Goal: Task Accomplishment & Management: Manage account settings

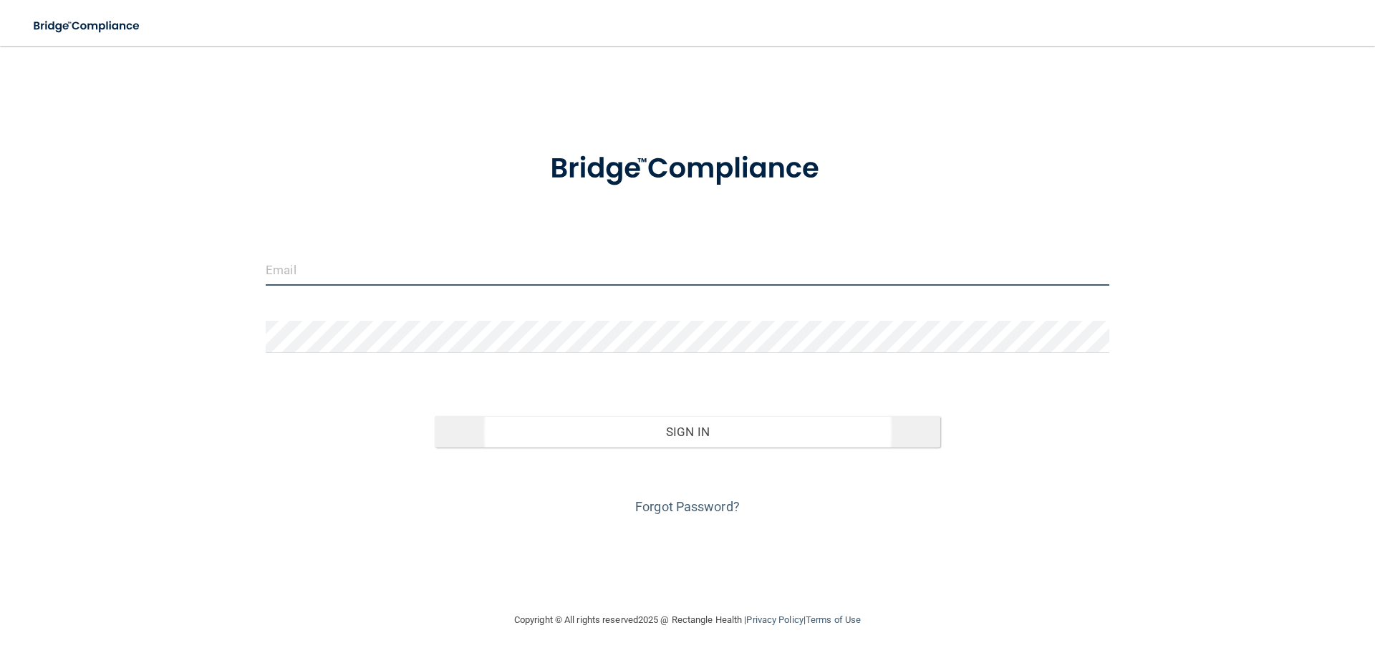
type input "[EMAIL_ADDRESS][DOMAIN_NAME]"
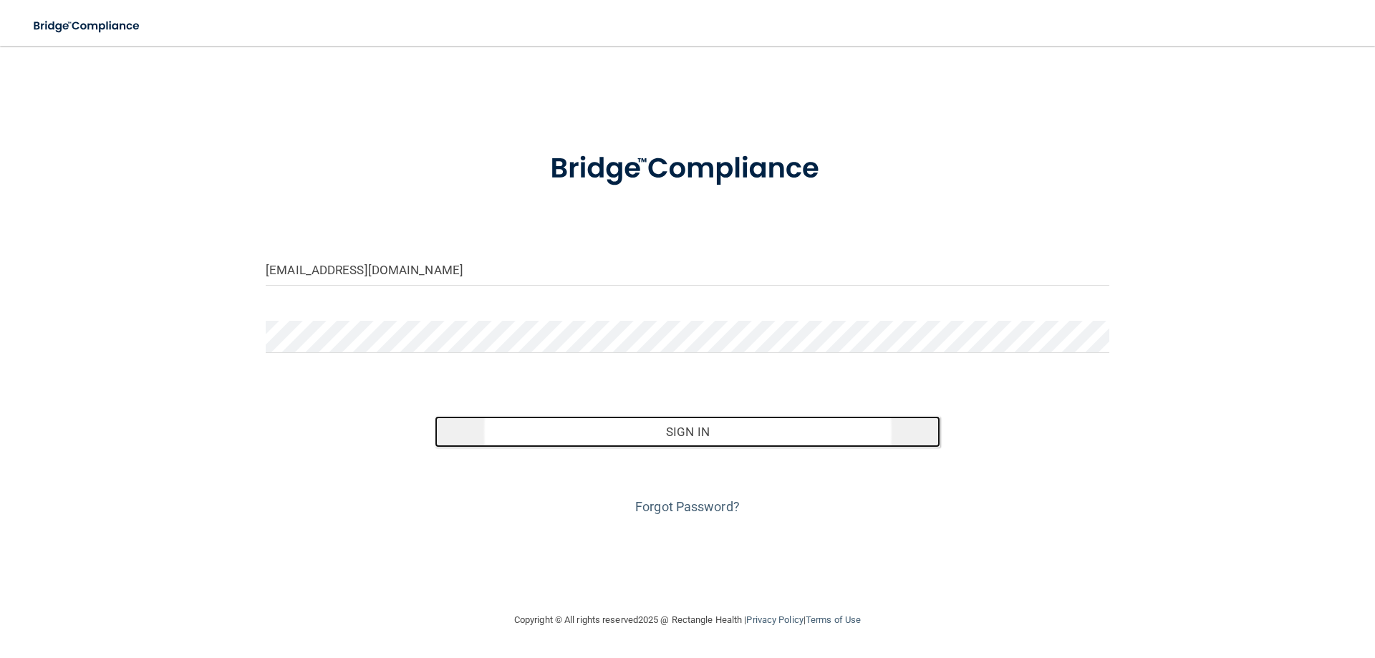
click at [649, 436] on button "Sign In" at bounding box center [688, 432] width 506 height 32
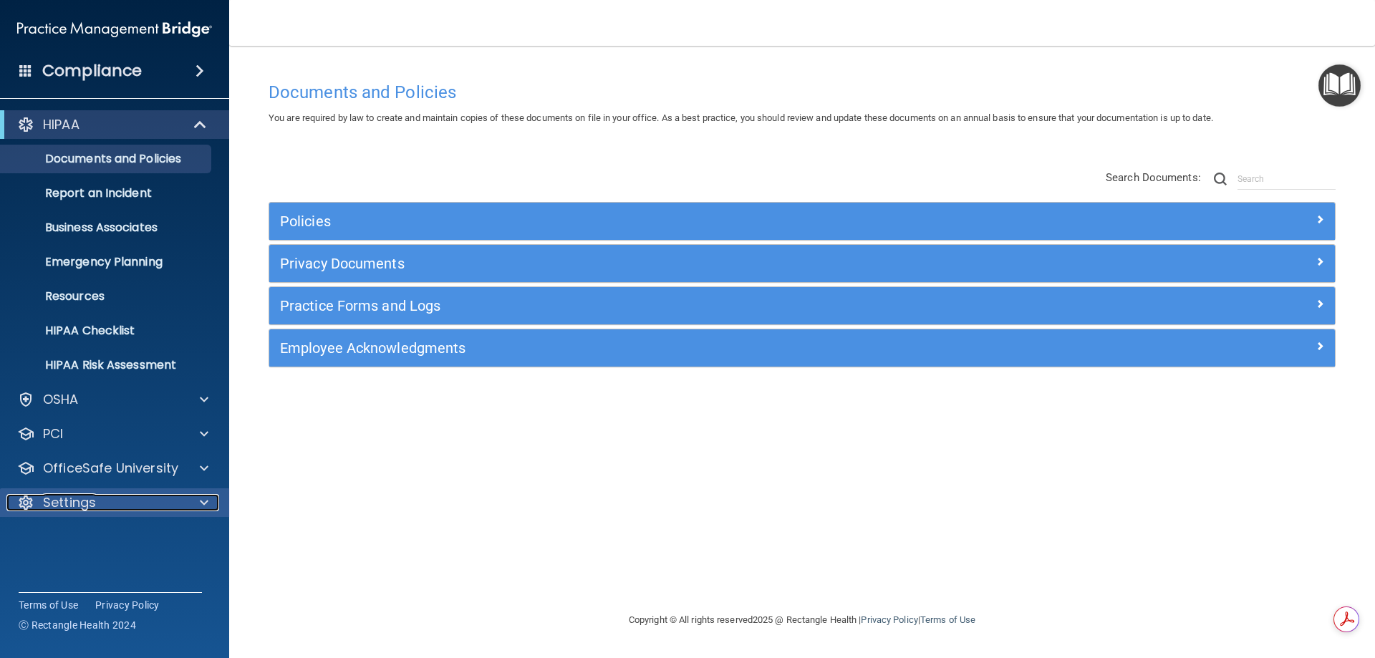
click at [80, 498] on p "Settings" at bounding box center [69, 502] width 53 height 17
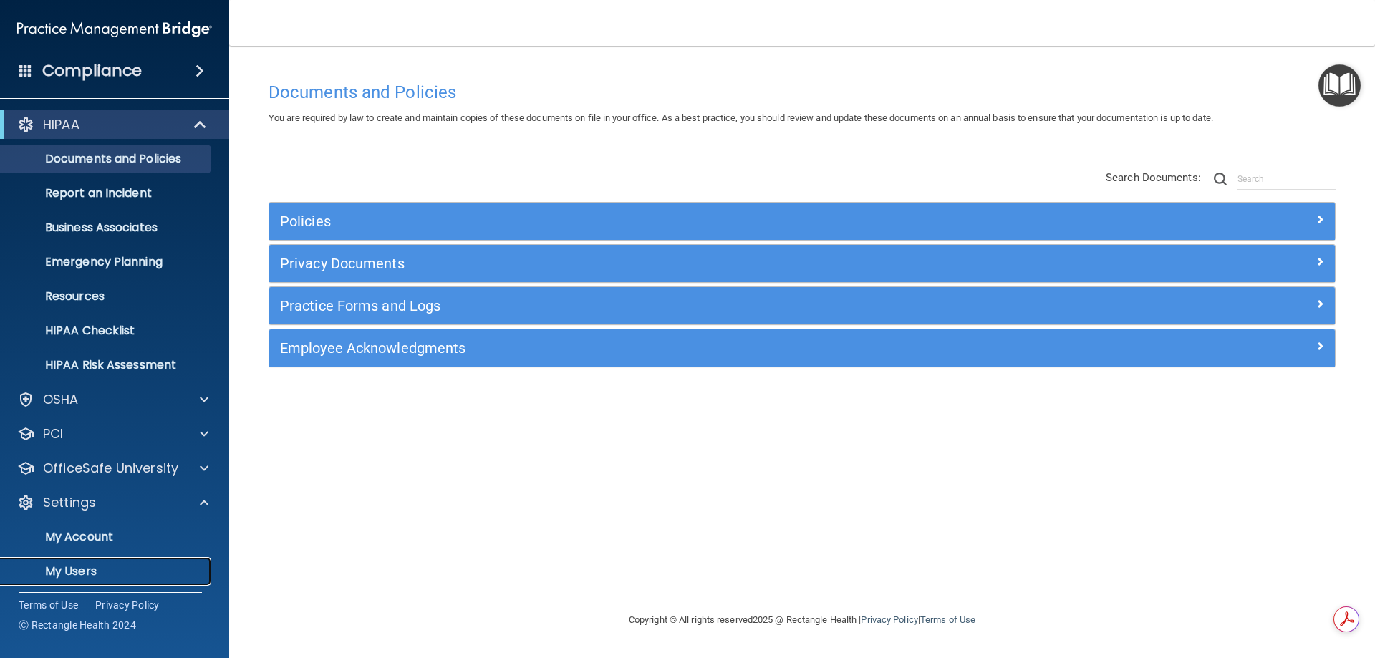
click at [96, 568] on p "My Users" at bounding box center [107, 571] width 196 height 14
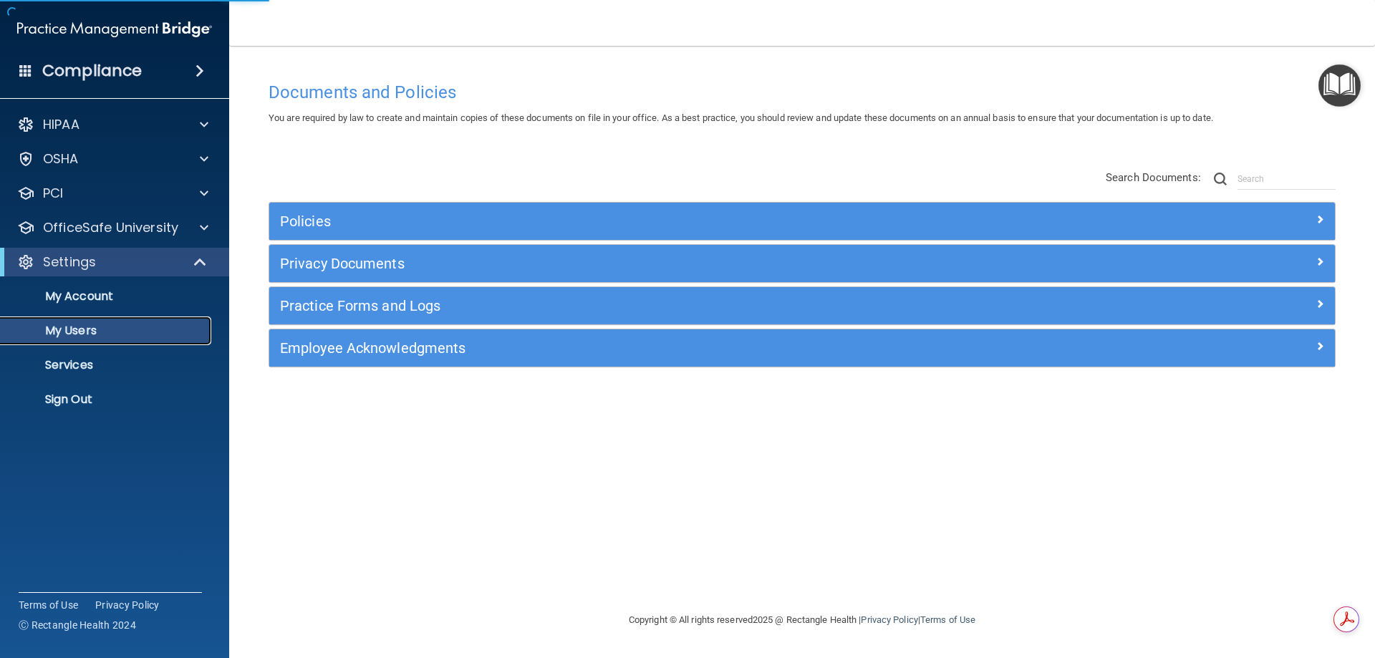
select select "20"
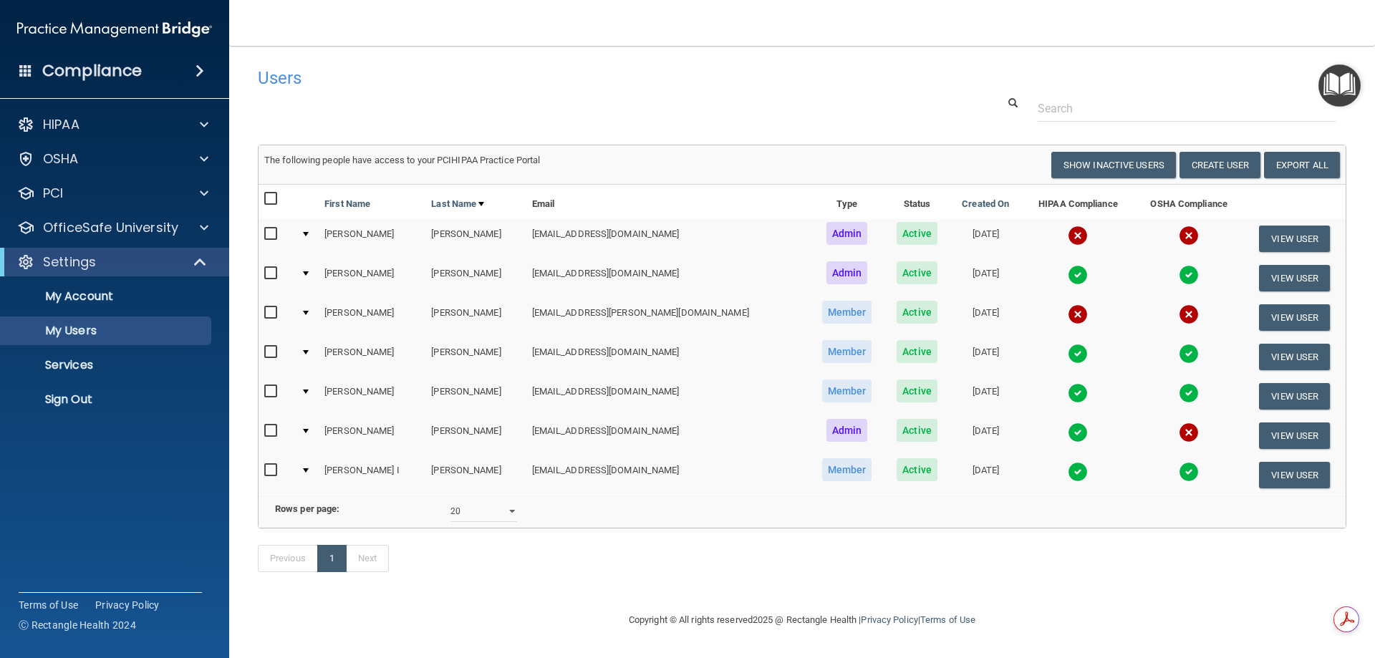
click at [266, 313] on input "checkbox" at bounding box center [272, 312] width 16 height 11
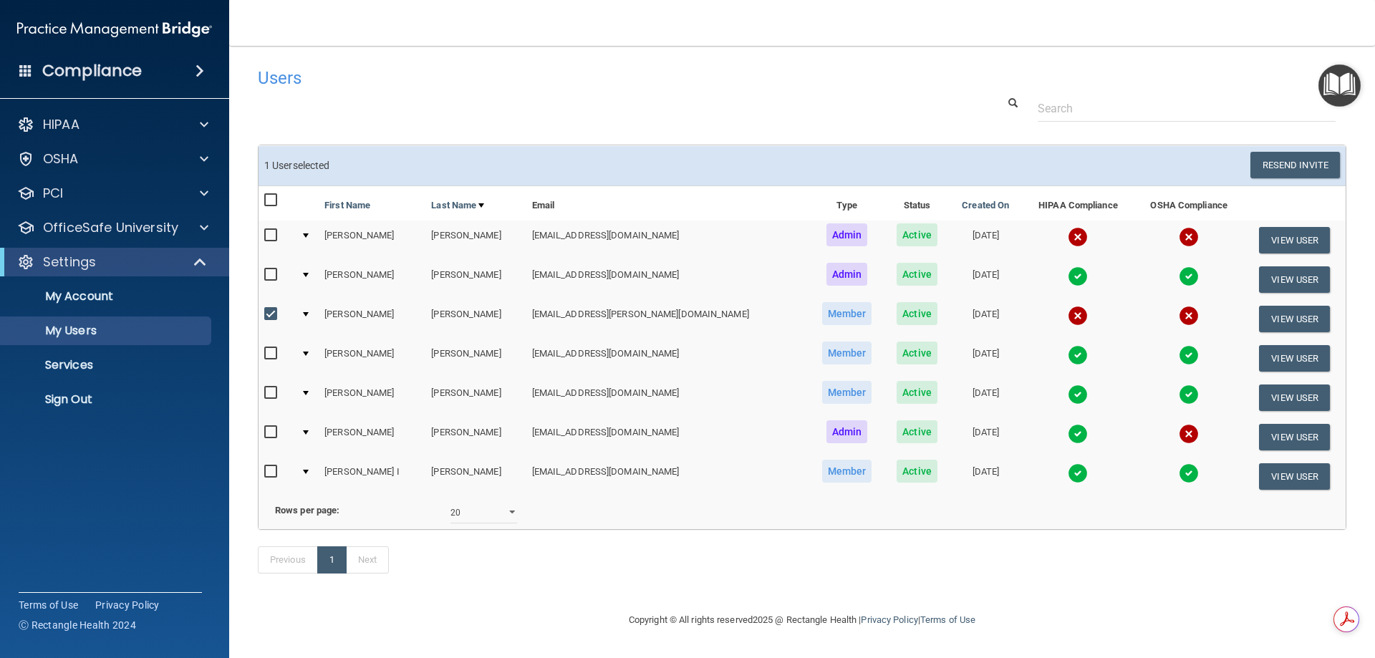
click at [274, 310] on input "checkbox" at bounding box center [272, 314] width 16 height 11
checkbox input "false"
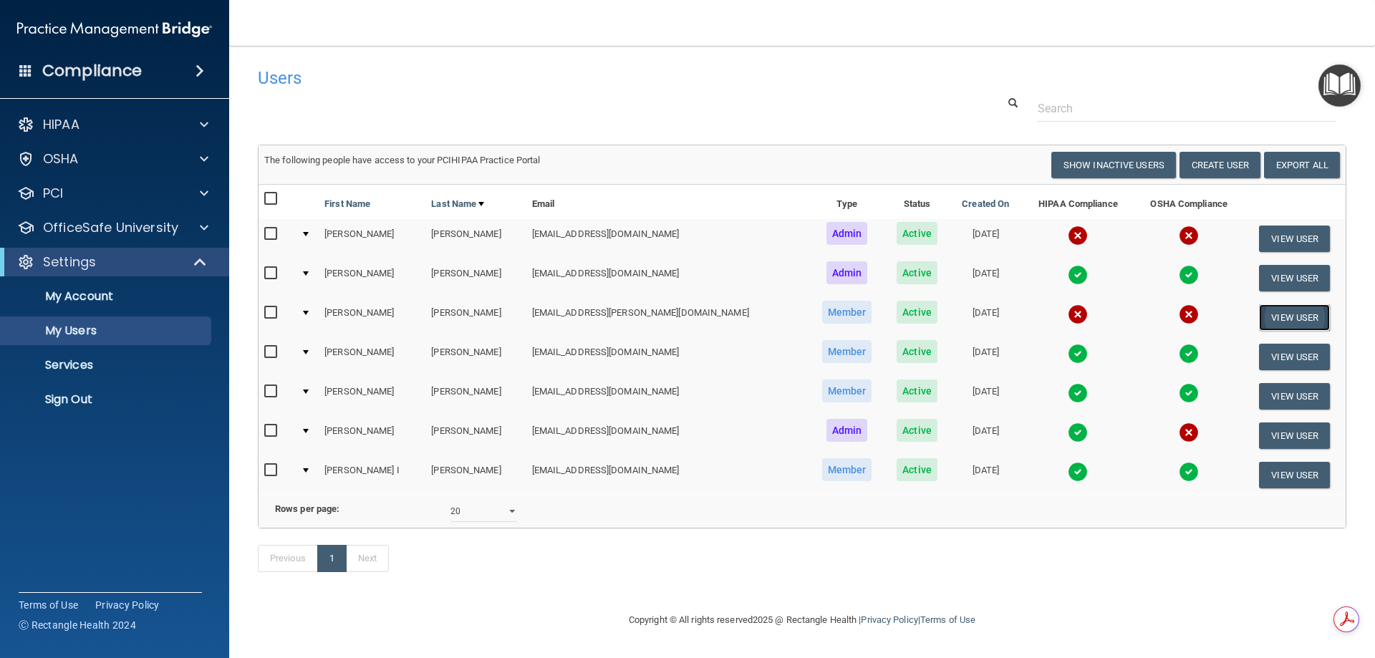
click at [1287, 316] on button "View User" at bounding box center [1294, 317] width 71 height 27
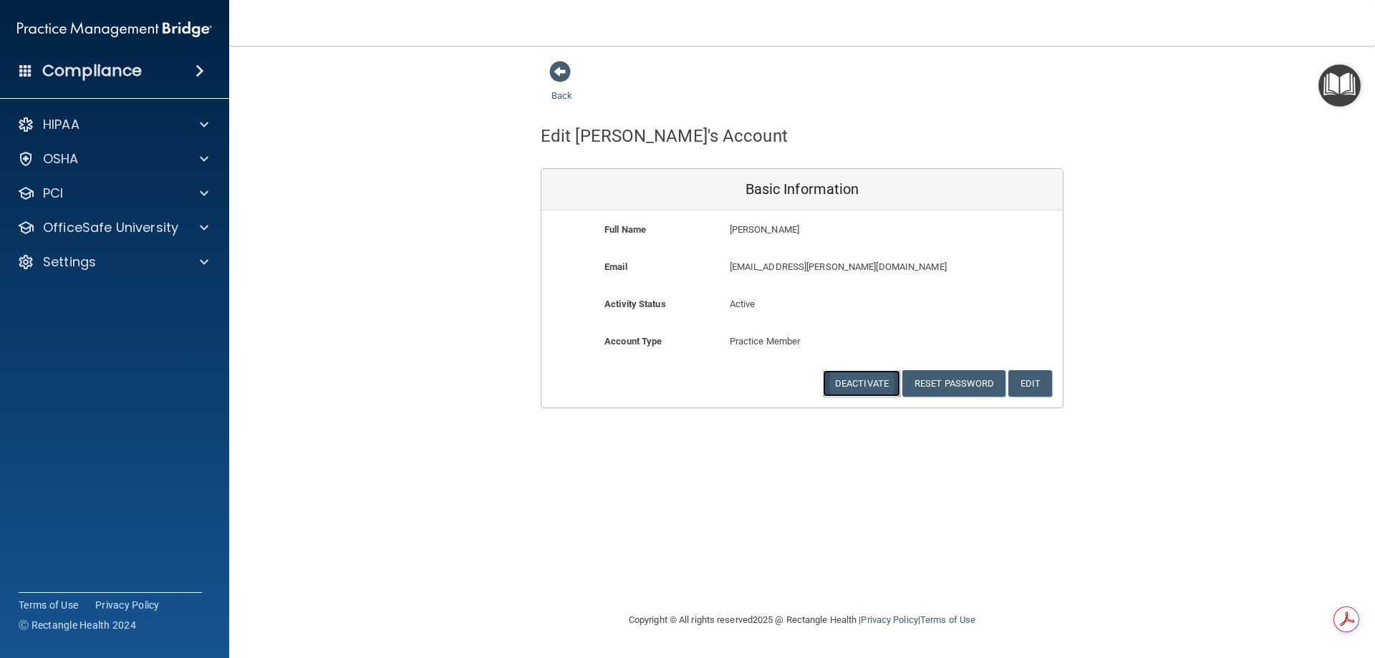
click at [854, 384] on button "Deactivate" at bounding box center [861, 383] width 77 height 27
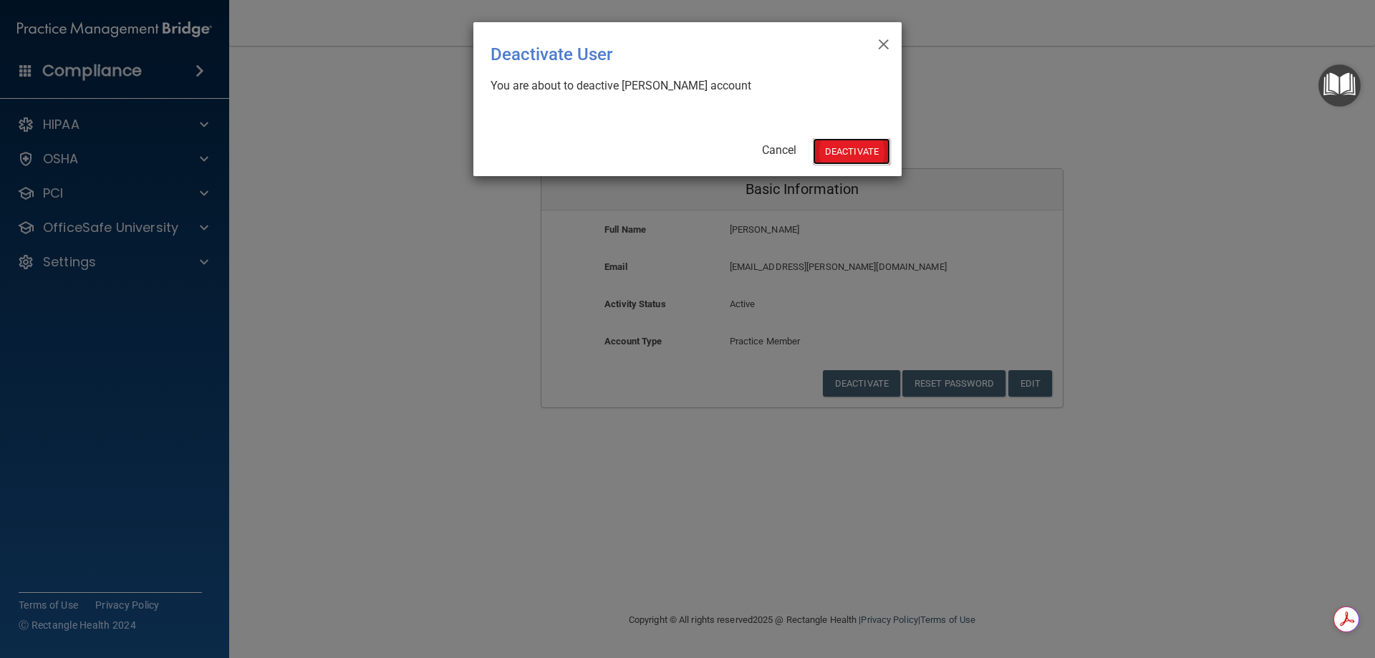
click at [830, 157] on button "Deactivate" at bounding box center [851, 151] width 77 height 27
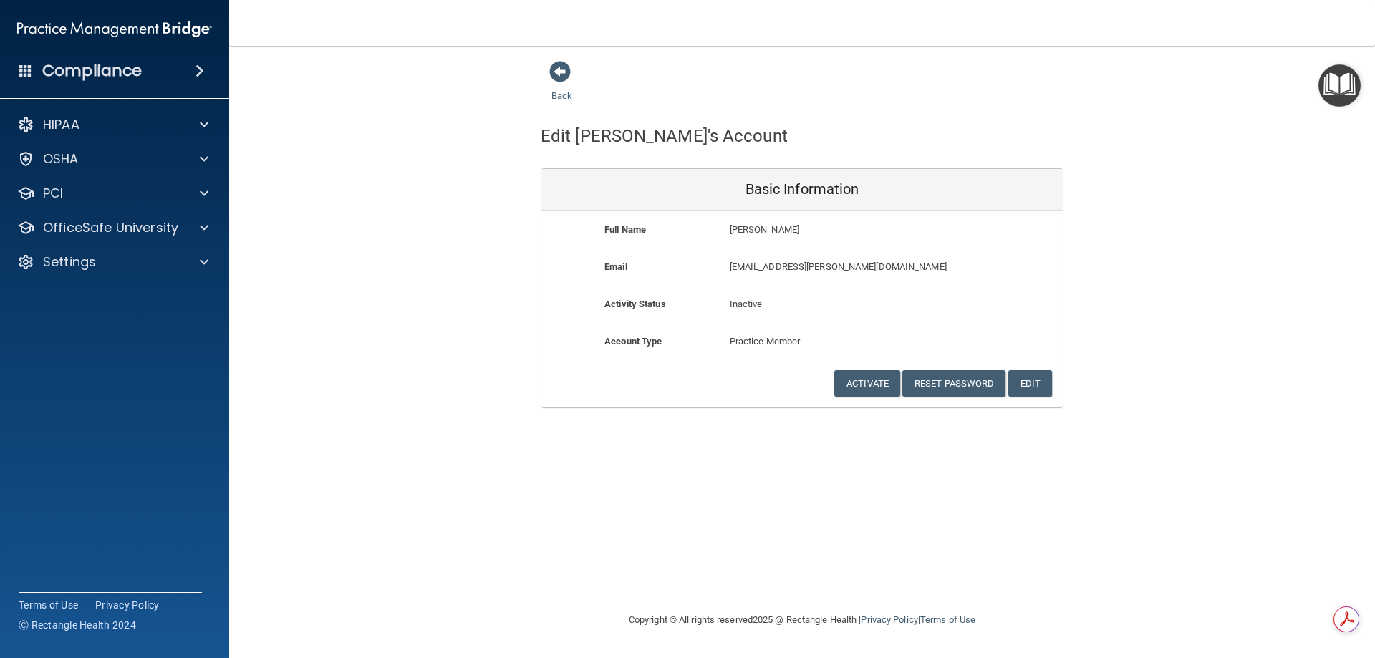
click at [43, 69] on h4 "Compliance" at bounding box center [92, 71] width 100 height 20
